Goal: Book appointment/travel/reservation

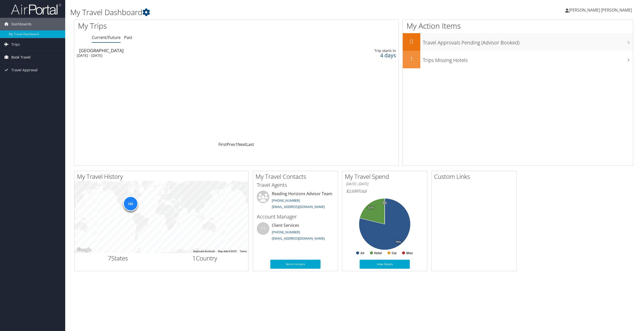
click at [26, 57] on span "Book Travel" at bounding box center [20, 57] width 19 height 13
click at [28, 83] on link "Book/Manage Online Trips" at bounding box center [32, 83] width 65 height 8
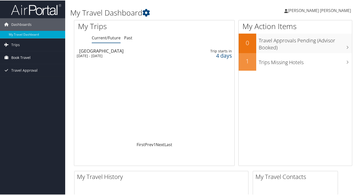
click at [20, 57] on span "Book Travel" at bounding box center [20, 57] width 19 height 13
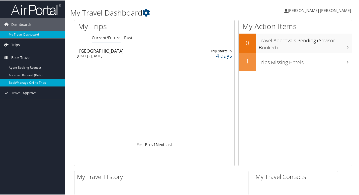
click at [20, 84] on link "Book/Manage Online Trips" at bounding box center [32, 83] width 65 height 8
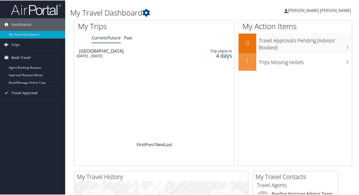
click at [106, 53] on div "[DATE] - [DATE]" at bounding box center [129, 55] width 104 height 5
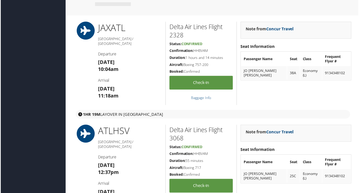
scroll to position [425, 0]
